Goal: Information Seeking & Learning: Learn about a topic

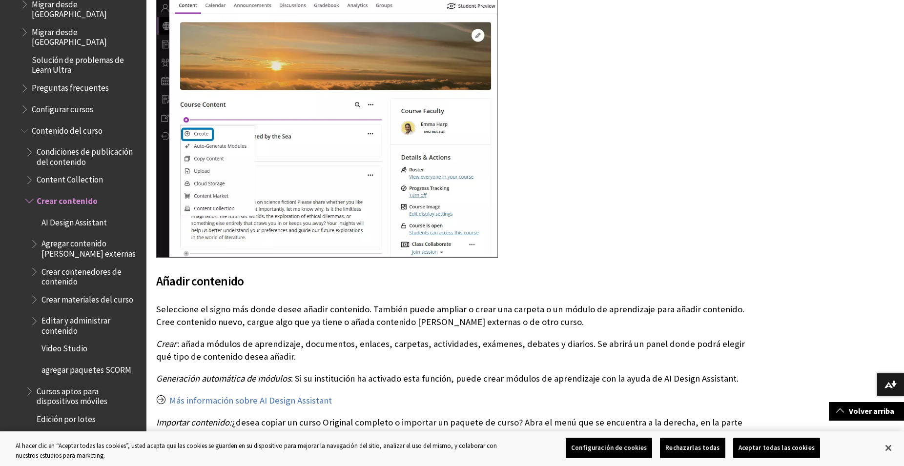
scroll to position [1172, 0]
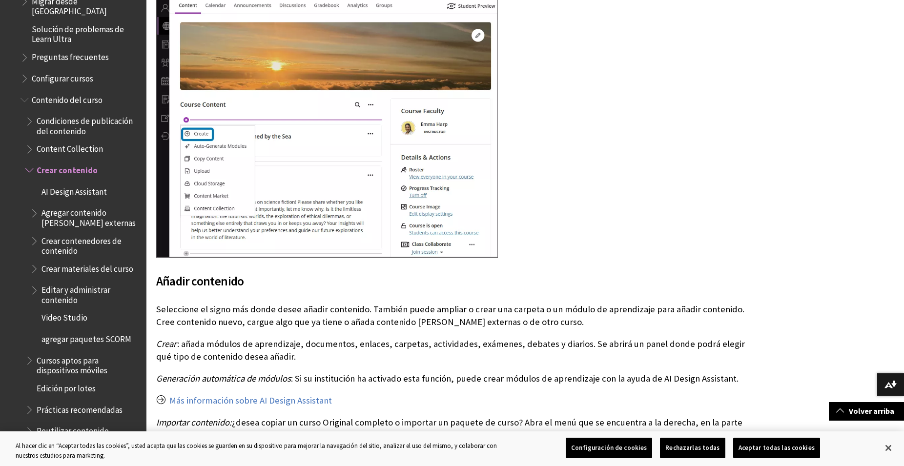
click at [97, 282] on span "Editar y administrar contenido" at bounding box center [91, 293] width 98 height 23
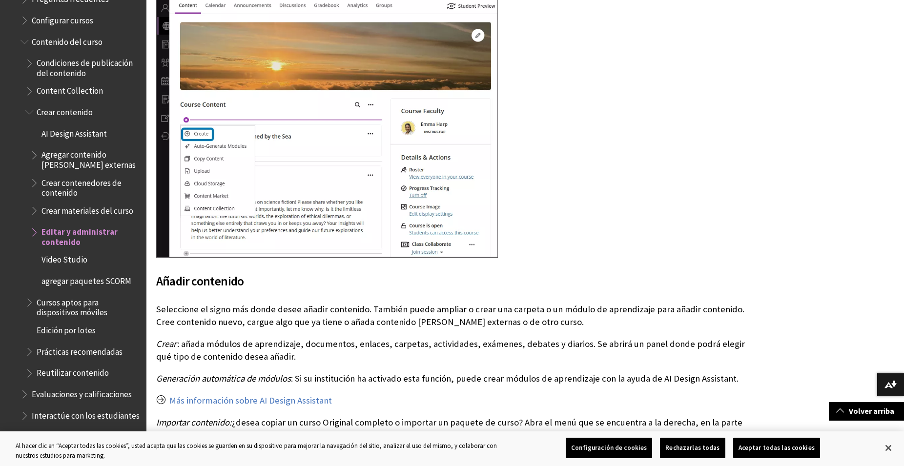
scroll to position [1307, 0]
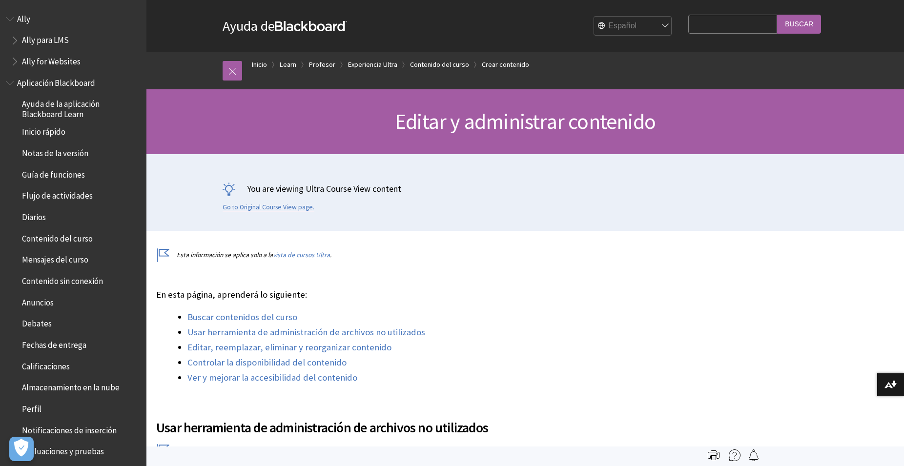
click at [708, 29] on input "Search Query" at bounding box center [733, 24] width 89 height 19
type input "recuperar"
click at [777, 15] on input "Buscar" at bounding box center [799, 24] width 44 height 19
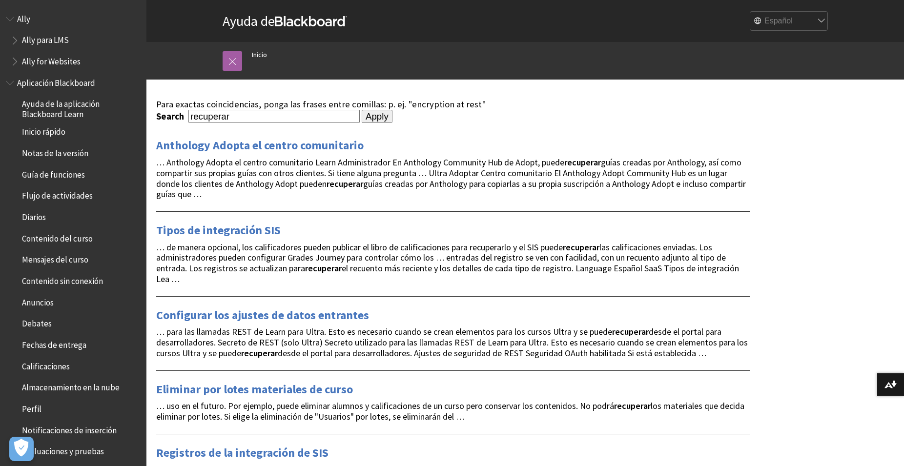
click at [260, 119] on input "recuperar" at bounding box center [274, 116] width 171 height 13
type input "recuperar materiales"
click at [362, 110] on input "Apply" at bounding box center [377, 117] width 31 height 14
